Goal: Information Seeking & Learning: Learn about a topic

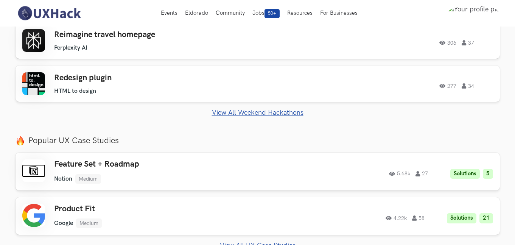
scroll to position [285, 0]
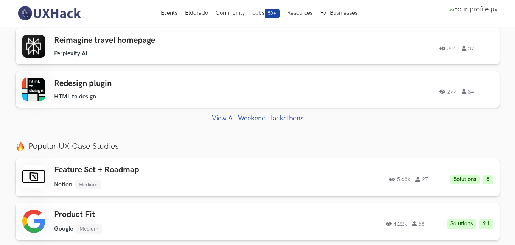
click at [162, 70] on ul "Reimagine travel homepage Perplexity AI Perplexity AI 306 37 306 37 Redesign pl…" at bounding box center [258, 67] width 484 height 79
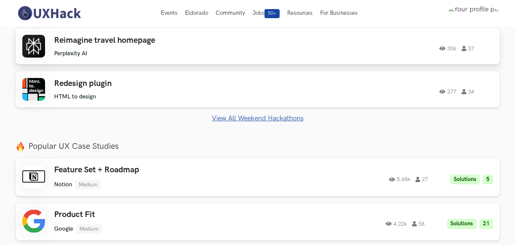
click at [157, 48] on div "Reimagine travel homepage Perplexity AI Perplexity AI 306 37" at bounding box center [161, 47] width 215 height 22
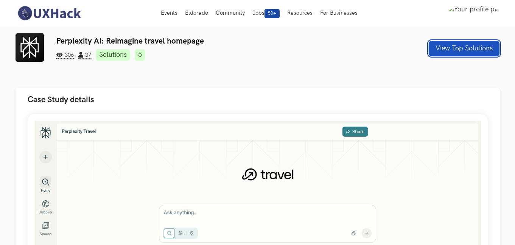
click at [471, 53] on button "View Top Solutions" at bounding box center [464, 48] width 71 height 15
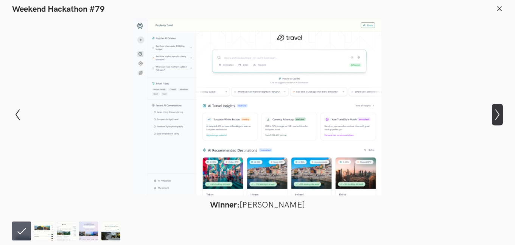
click at [500, 123] on button "Show next slide" at bounding box center [497, 115] width 11 height 22
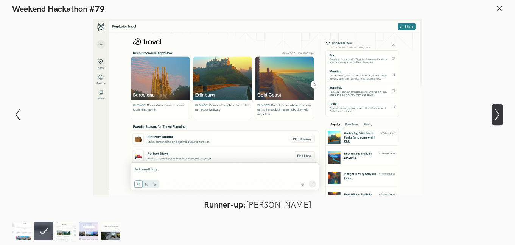
click at [500, 123] on button "Show next slide" at bounding box center [497, 115] width 11 height 22
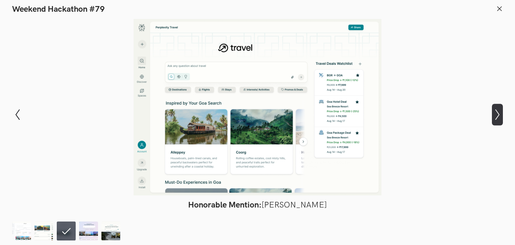
click at [495, 114] on icon "Show next slide" at bounding box center [497, 114] width 11 height 11
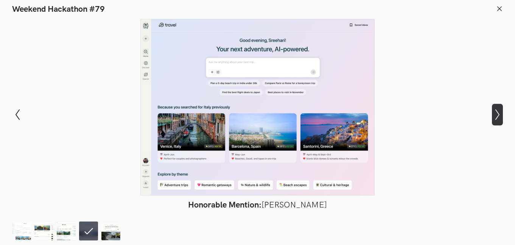
click at [495, 114] on icon "Show next slide" at bounding box center [497, 114] width 11 height 11
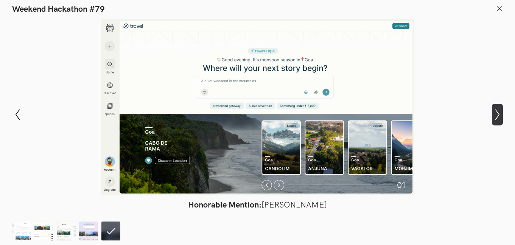
click at [495, 114] on icon "Show next slide" at bounding box center [497, 114] width 11 height 11
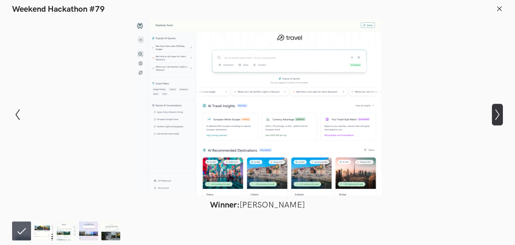
click at [495, 114] on icon "Show next slide" at bounding box center [497, 114] width 11 height 11
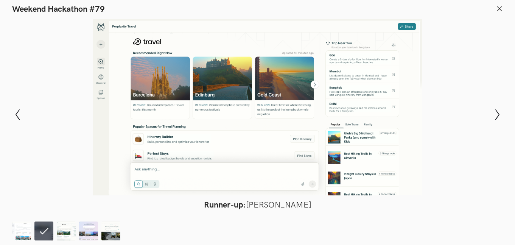
click at [495, 3] on header "Weekend Hackathon #79" at bounding box center [257, 7] width 515 height 14
